Goal: Transaction & Acquisition: Subscribe to service/newsletter

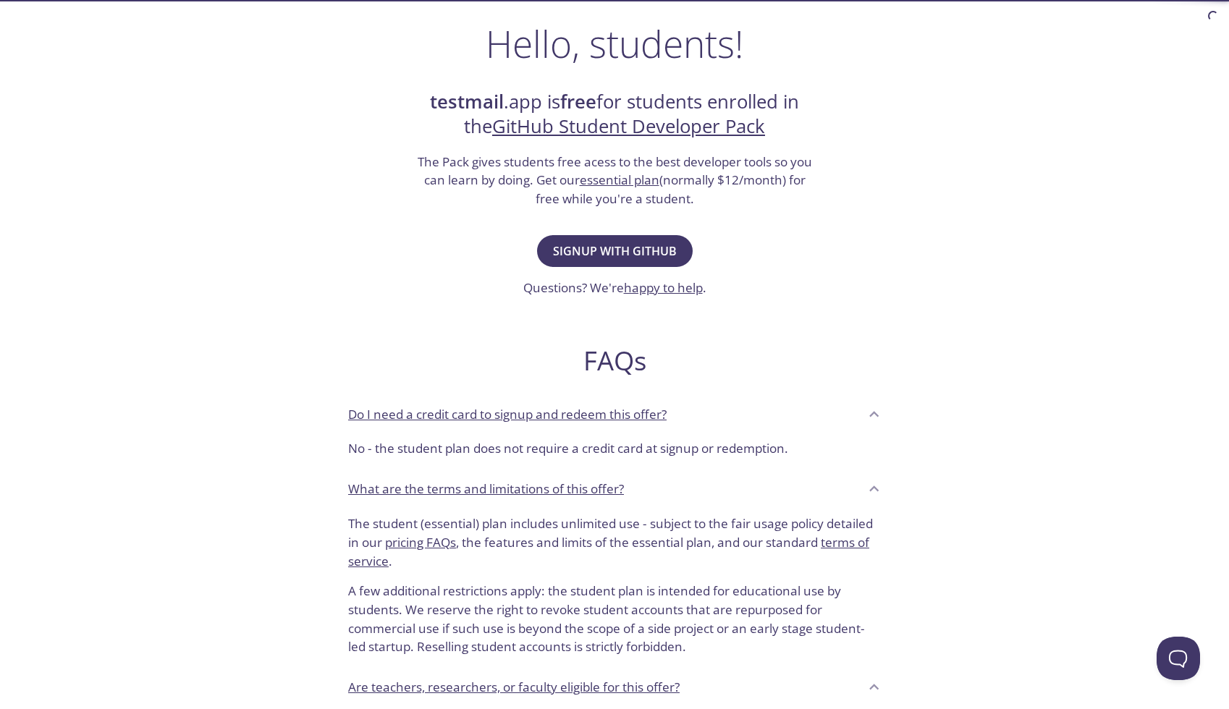
scroll to position [224, 0]
click at [663, 256] on span "Signup with GitHub" at bounding box center [615, 252] width 124 height 20
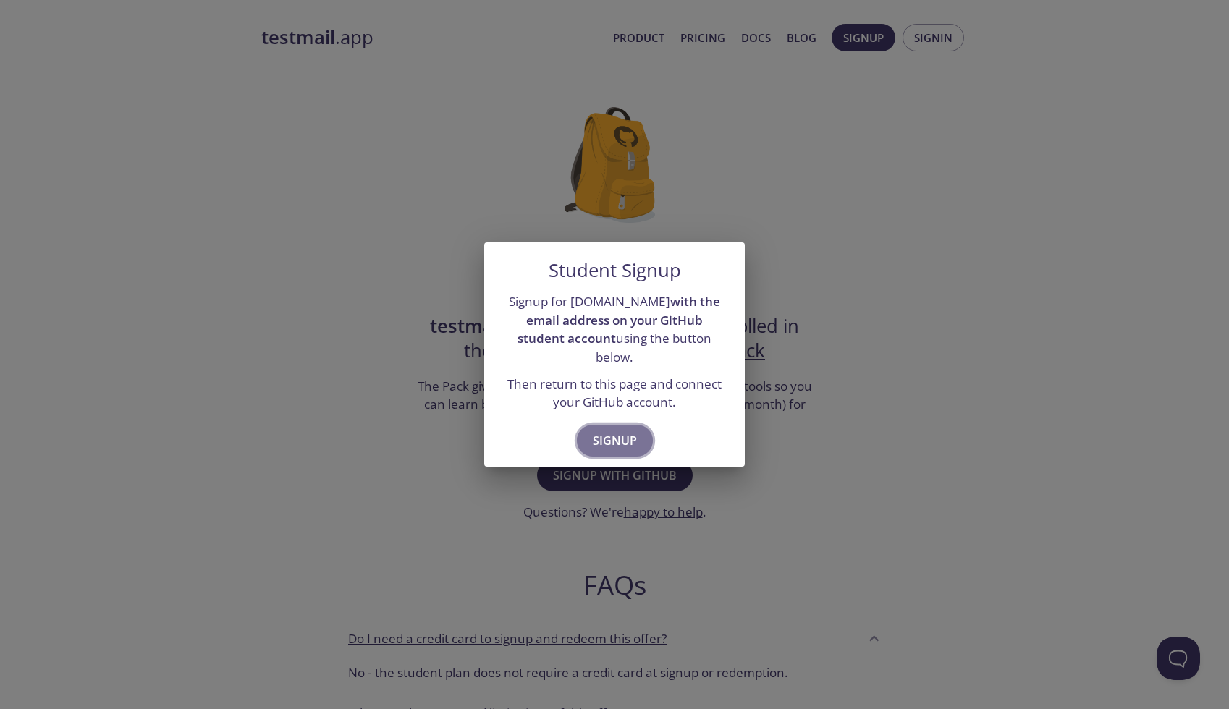
click at [632, 431] on span "Signup" at bounding box center [615, 441] width 44 height 20
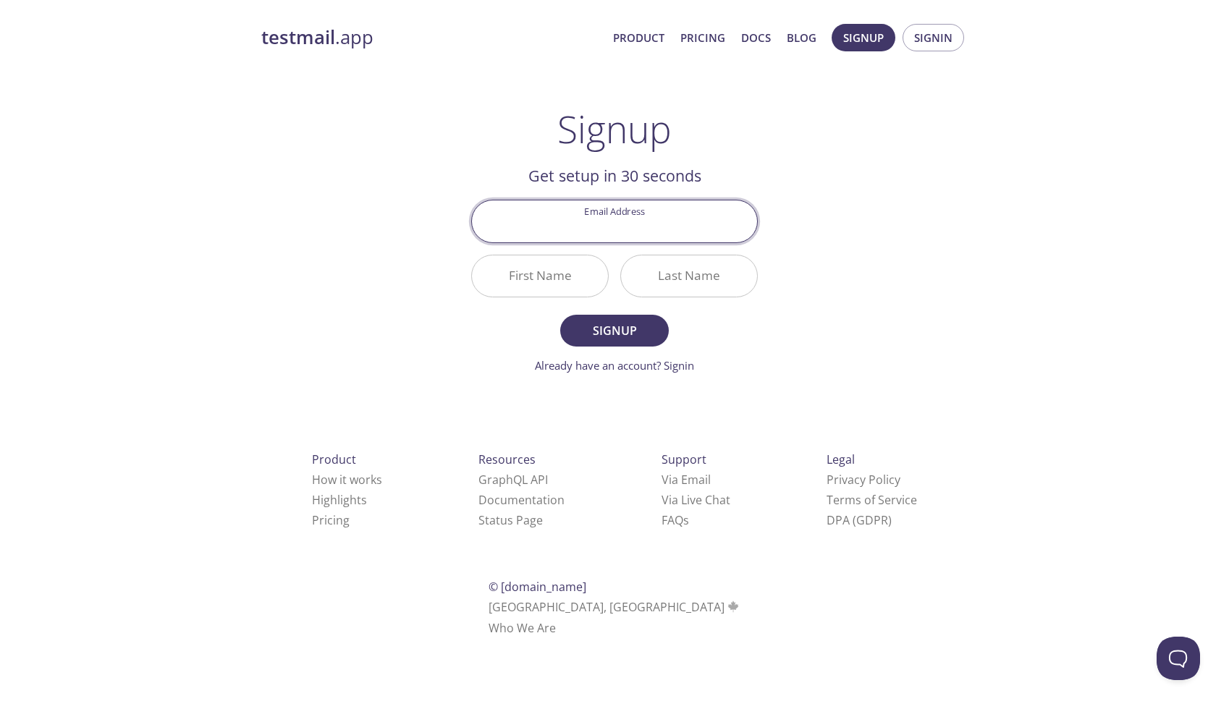
click at [653, 232] on input "Email Address" at bounding box center [614, 221] width 285 height 41
type input "[PERSON_NAME][EMAIL_ADDRESS][DOMAIN_NAME]"
click at [514, 266] on input "First Name" at bounding box center [540, 276] width 136 height 41
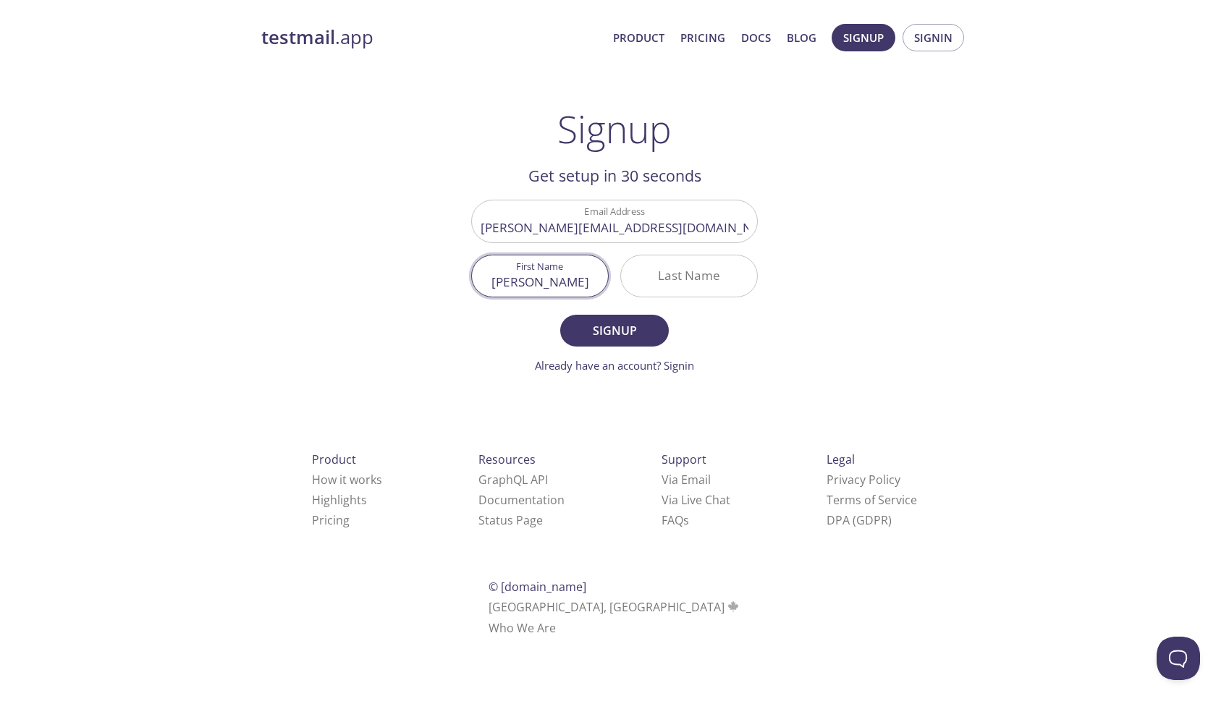
type input "[PERSON_NAME]"
type input "Pinyol"
click at [560, 315] on button "Signup" at bounding box center [614, 331] width 109 height 32
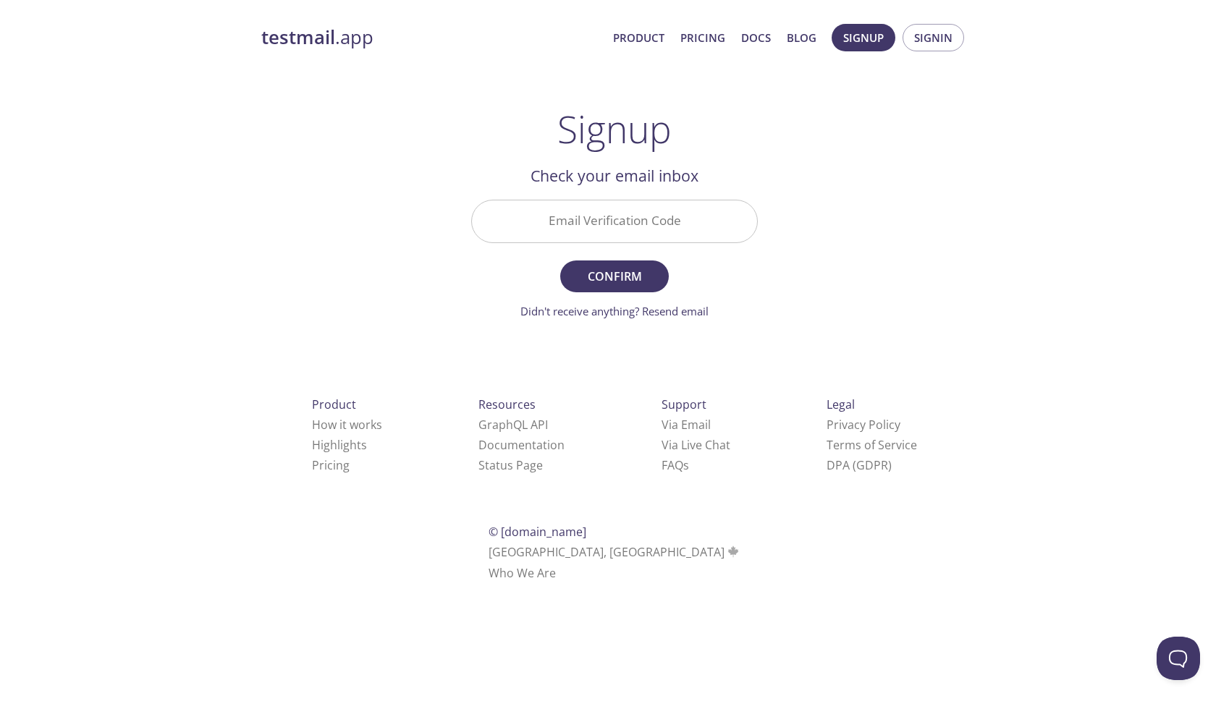
click at [628, 234] on input "Email Verification Code" at bounding box center [614, 221] width 285 height 41
paste input "EKUMF6P"
type input "EKUMF6P"
click at [631, 271] on span "Confirm" at bounding box center [614, 276] width 77 height 20
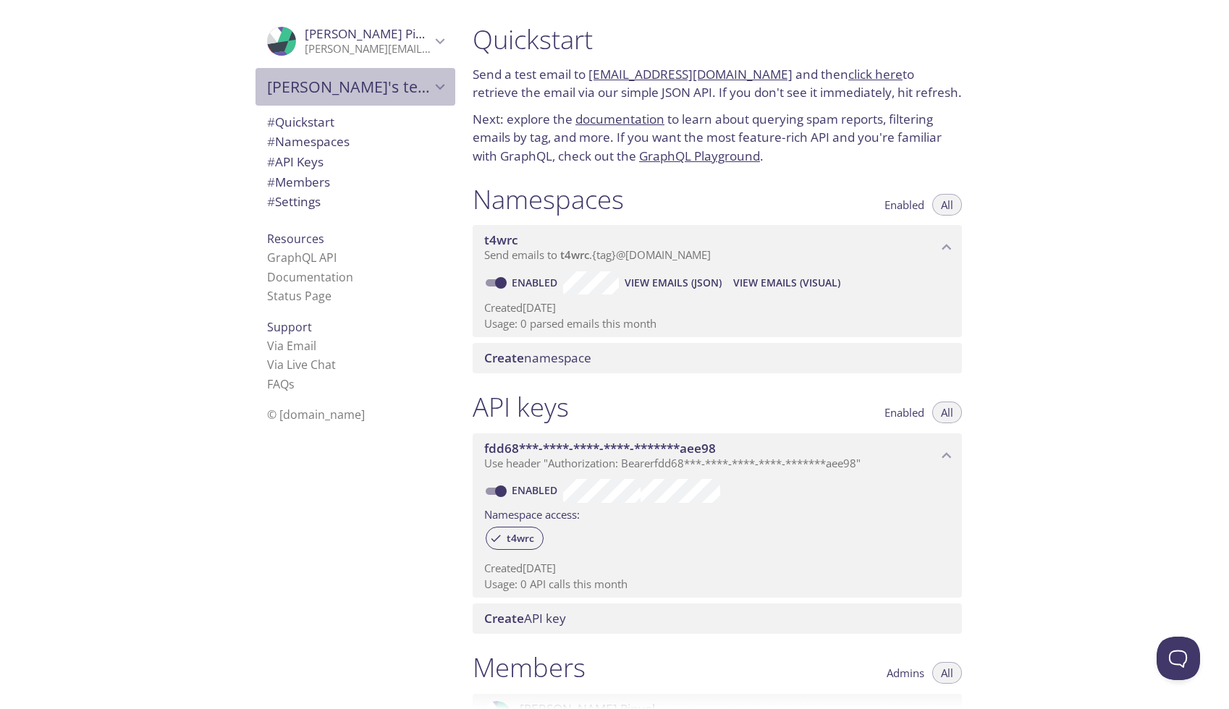
click at [376, 83] on span "Francesc's team" at bounding box center [349, 87] width 164 height 20
click at [382, 205] on span "# Settings" at bounding box center [355, 202] width 177 height 19
